Goal: Task Accomplishment & Management: Use online tool/utility

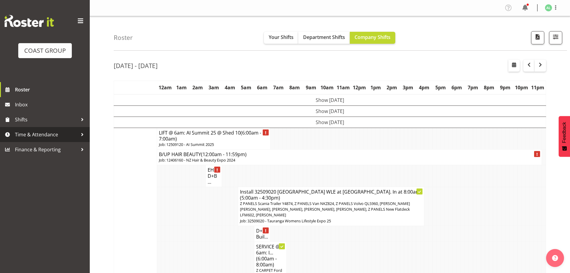
click at [33, 131] on span "Time & Attendance" at bounding box center [46, 134] width 63 height 9
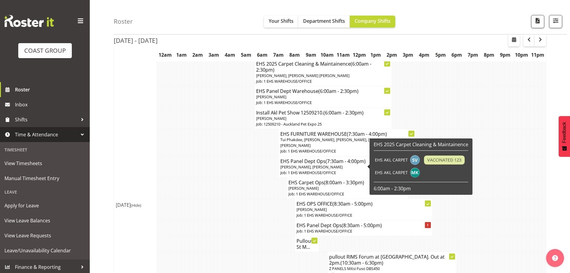
scroll to position [399, 0]
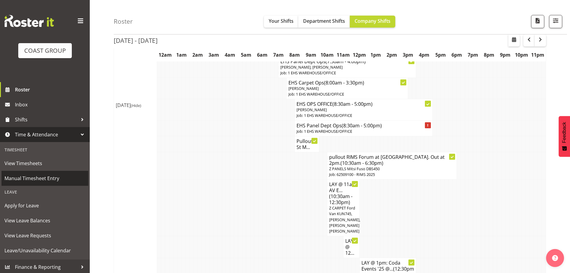
click at [35, 180] on span "Manual Timesheet Entry" at bounding box center [44, 178] width 81 height 9
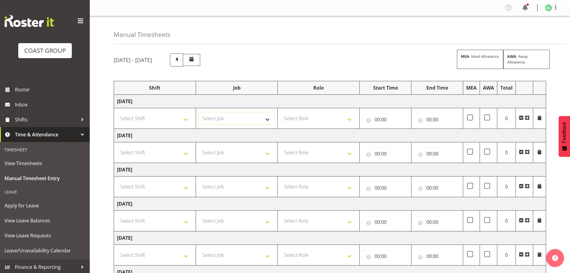
click at [234, 119] on select "Select Job 1 Carlton Events 1 [PERSON_NAME][GEOGRAPHIC_DATA] 1 [PERSON_NAME][GE…" at bounding box center [237, 118] width 76 height 12
click at [213, 117] on select "Select Job 1 Carlton Events 1 [PERSON_NAME][GEOGRAPHIC_DATA] 1 [PERSON_NAME][GE…" at bounding box center [237, 118] width 76 height 12
click at [266, 118] on select "1 Carlton Events 1 [PERSON_NAME] 1 [PERSON_NAME][GEOGRAPHIC_DATA] 1 EHS WAREHOU…" at bounding box center [237, 118] width 76 height 12
select select "10496"
click at [199, 112] on select "1 Carlton Events 1 [PERSON_NAME] 1 [PERSON_NAME][GEOGRAPHIC_DATA] 1 EHS WAREHOU…" at bounding box center [237, 118] width 76 height 12
